Goal: Navigation & Orientation: Find specific page/section

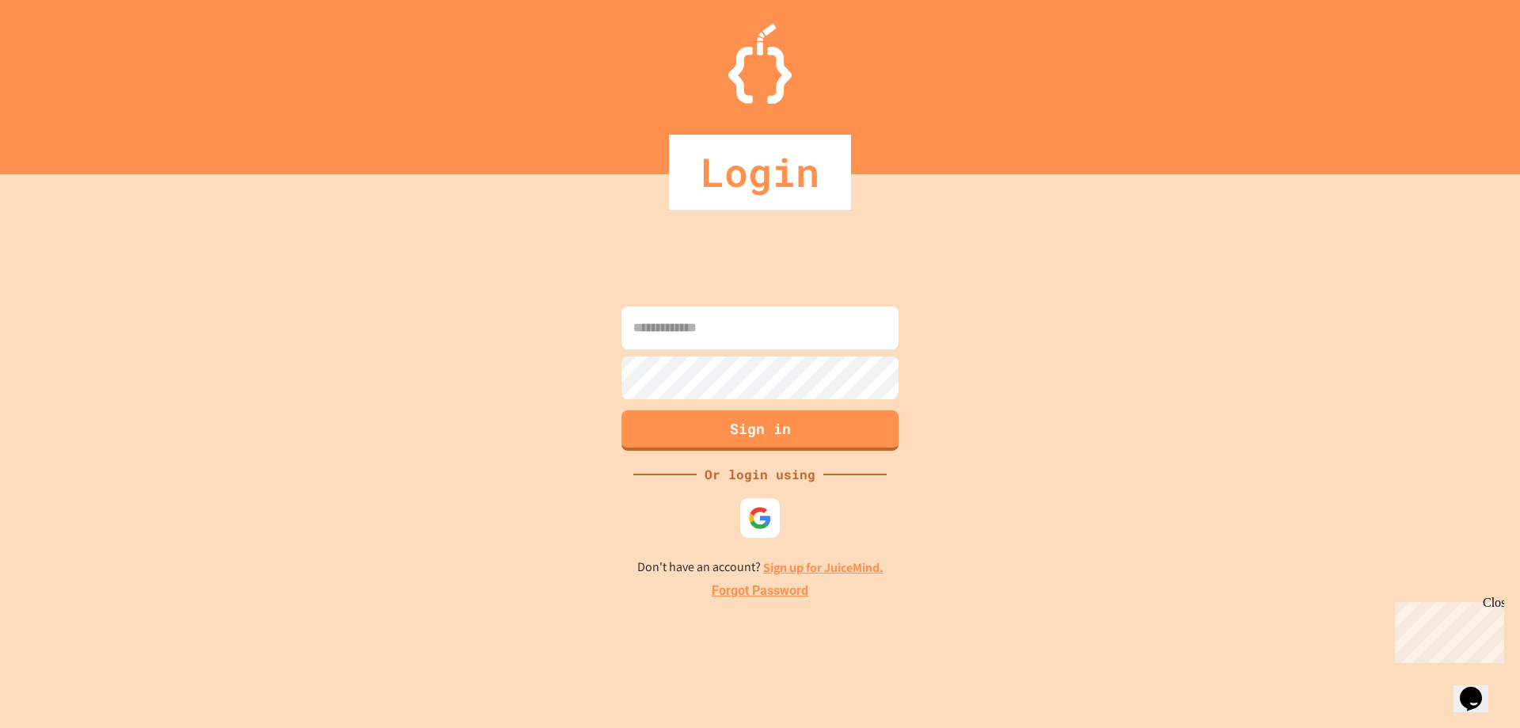
click at [740, 331] on input at bounding box center [759, 327] width 277 height 43
type input "**********"
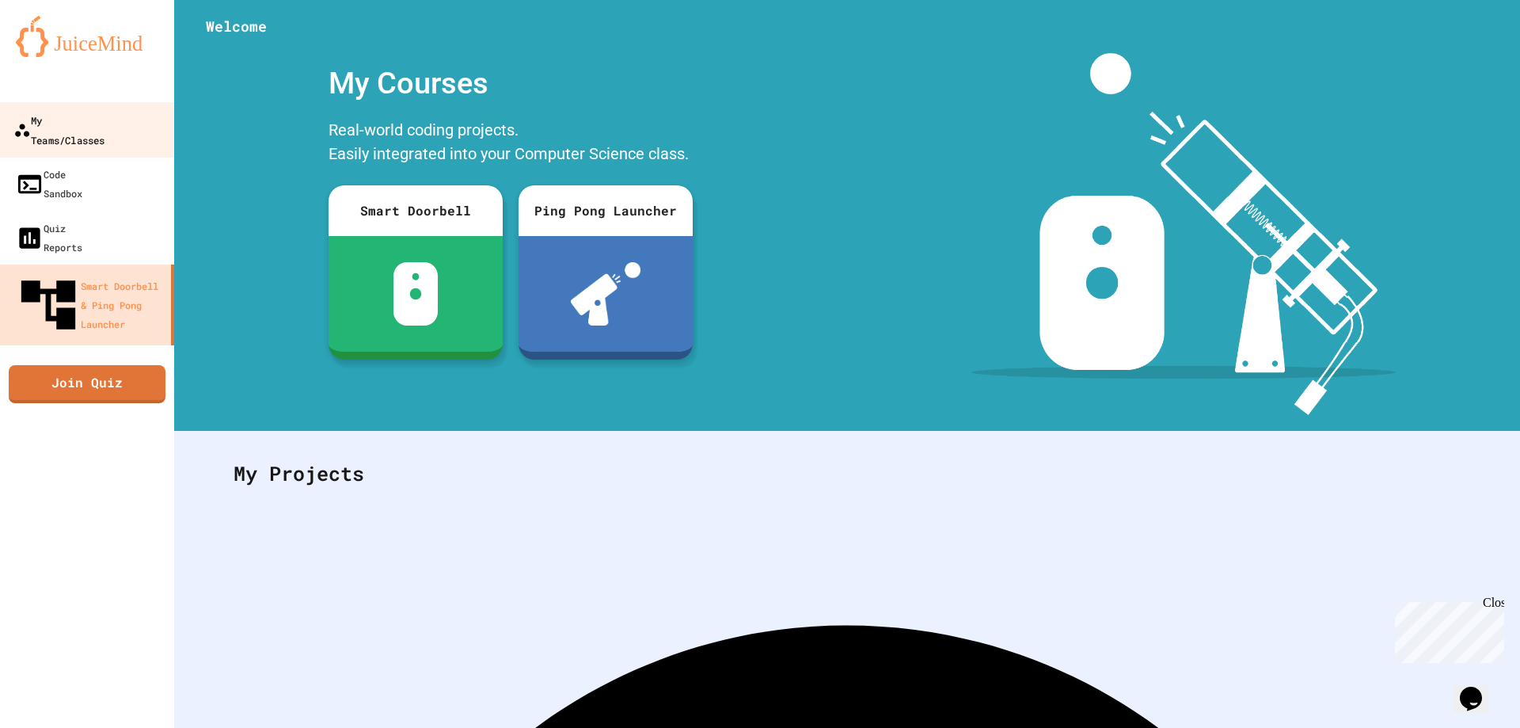
click at [61, 120] on div "My Teams/Classes" at bounding box center [58, 129] width 91 height 39
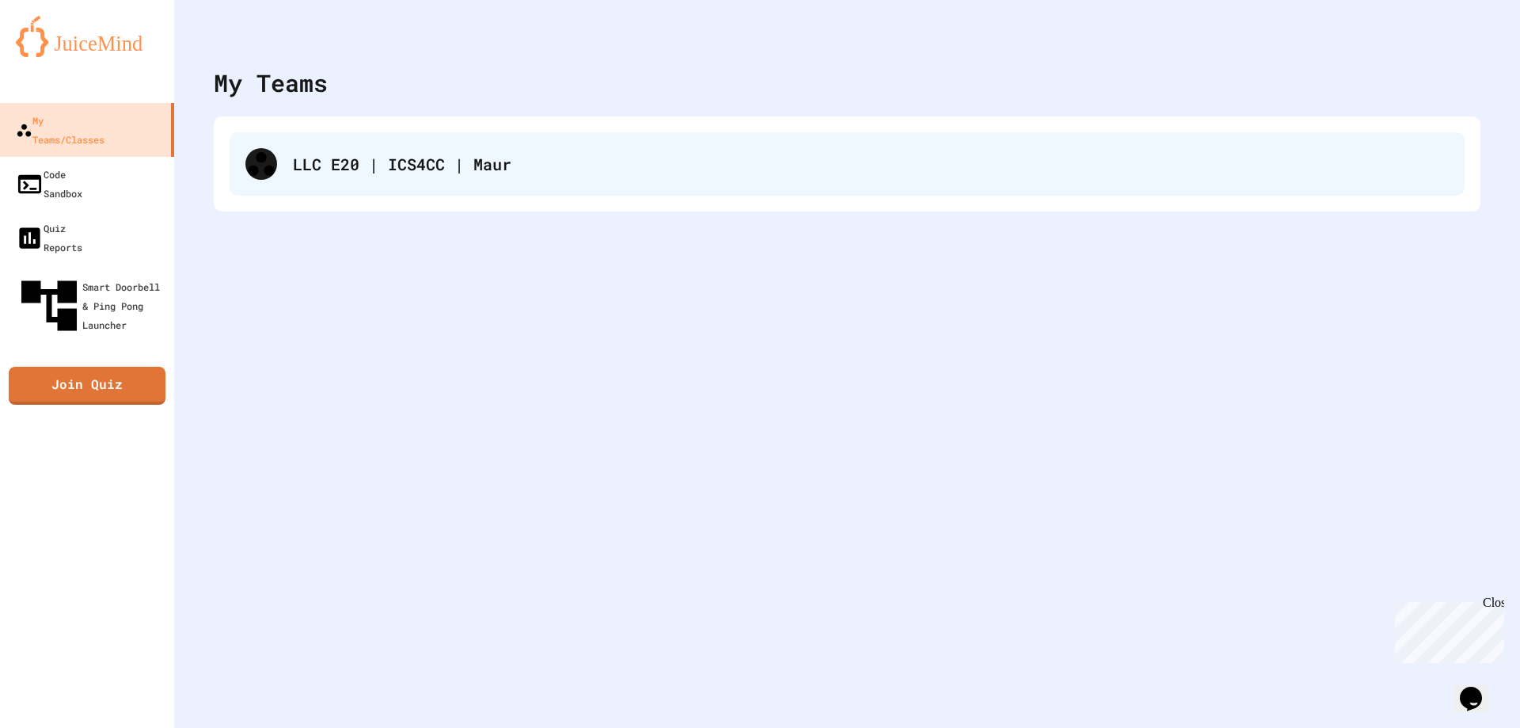
click at [287, 174] on div "LLC E20 | ICS4CC | Maur" at bounding box center [847, 163] width 1235 height 63
